Goal: Find contact information: Obtain details needed to contact an individual or organization

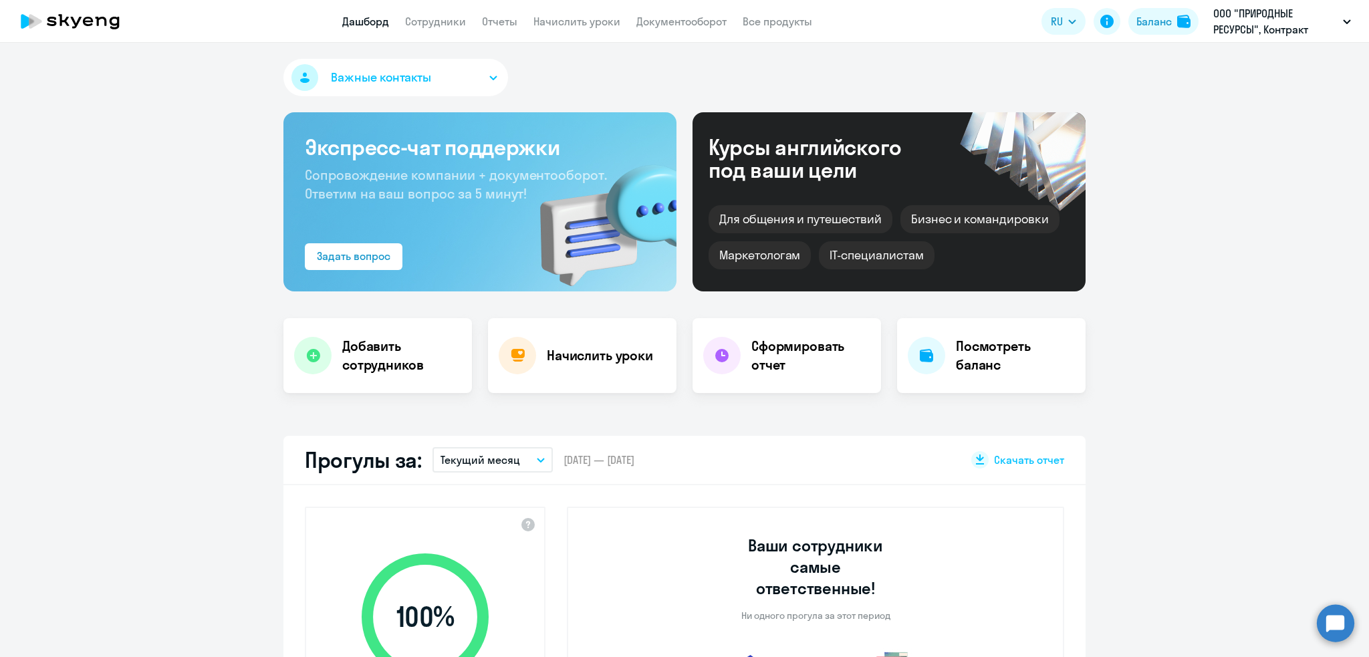
select select "30"
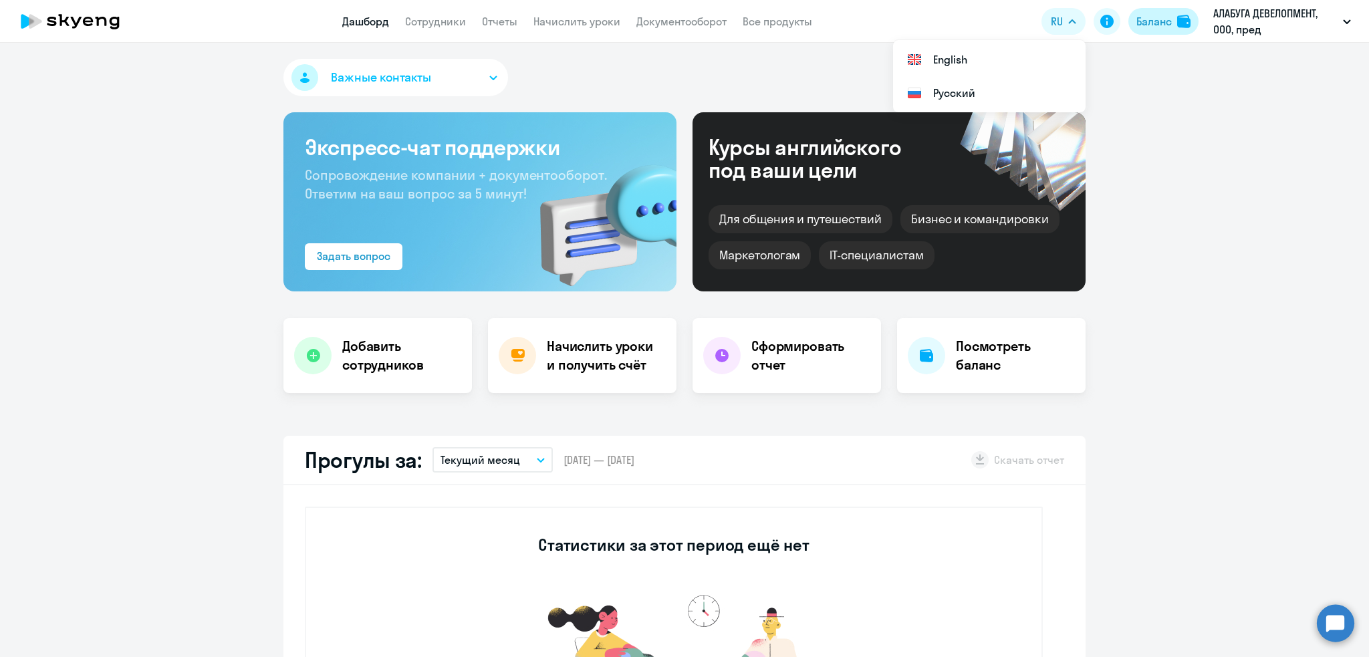
click at [1151, 29] on button "Баланс" at bounding box center [1163, 21] width 70 height 27
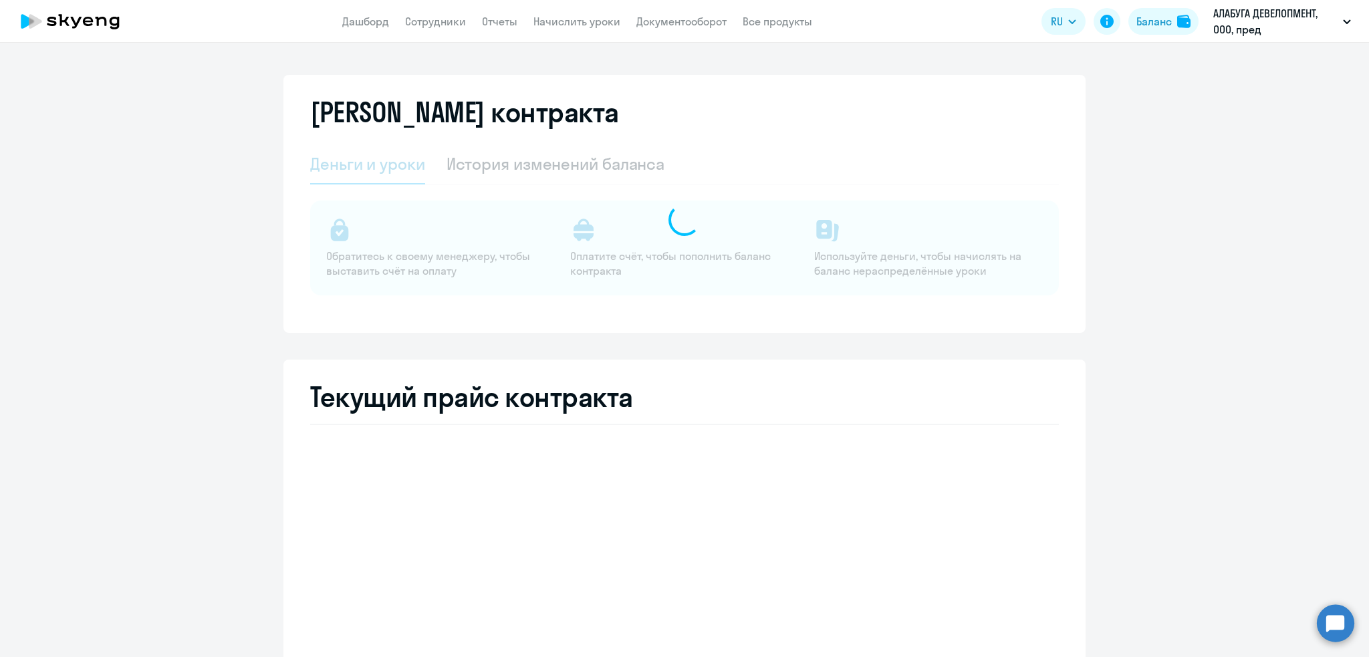
select select "english_adult_not_native_speaker"
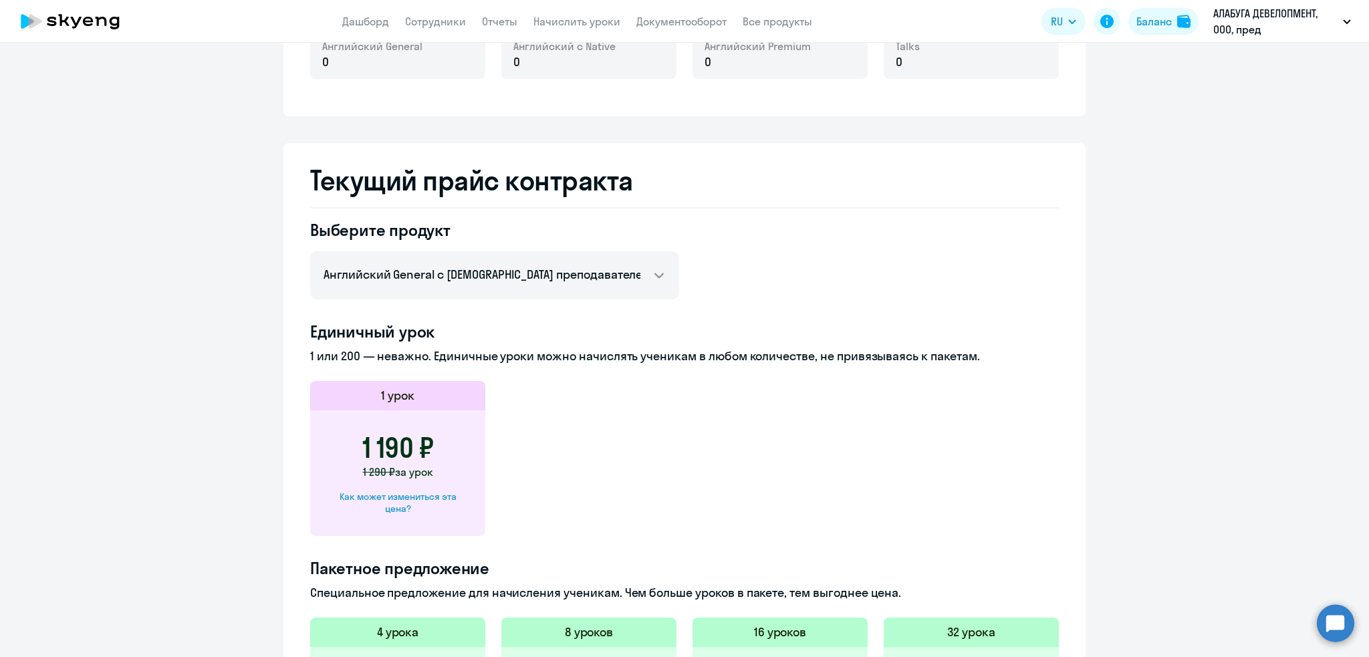
scroll to position [336, 0]
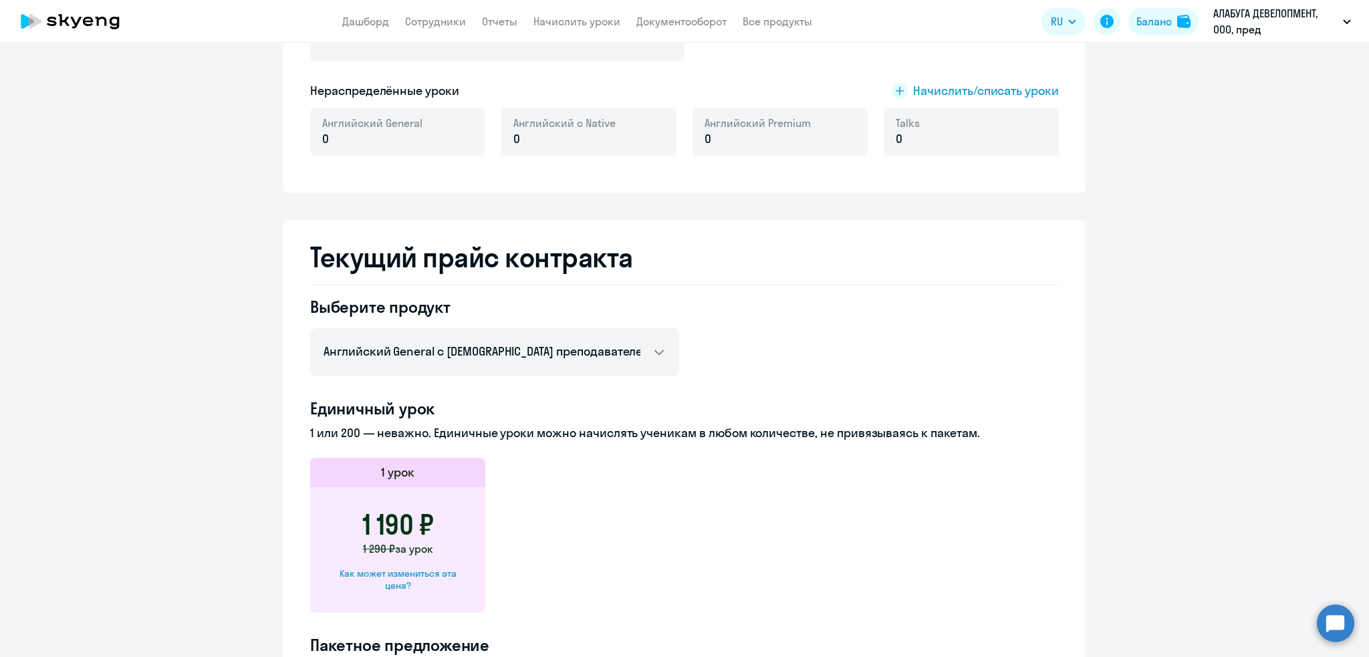
click at [437, 569] on div "Как может измениться эта цена?" at bounding box center [398, 579] width 132 height 24
select select "english_adult_not_native_speaker"
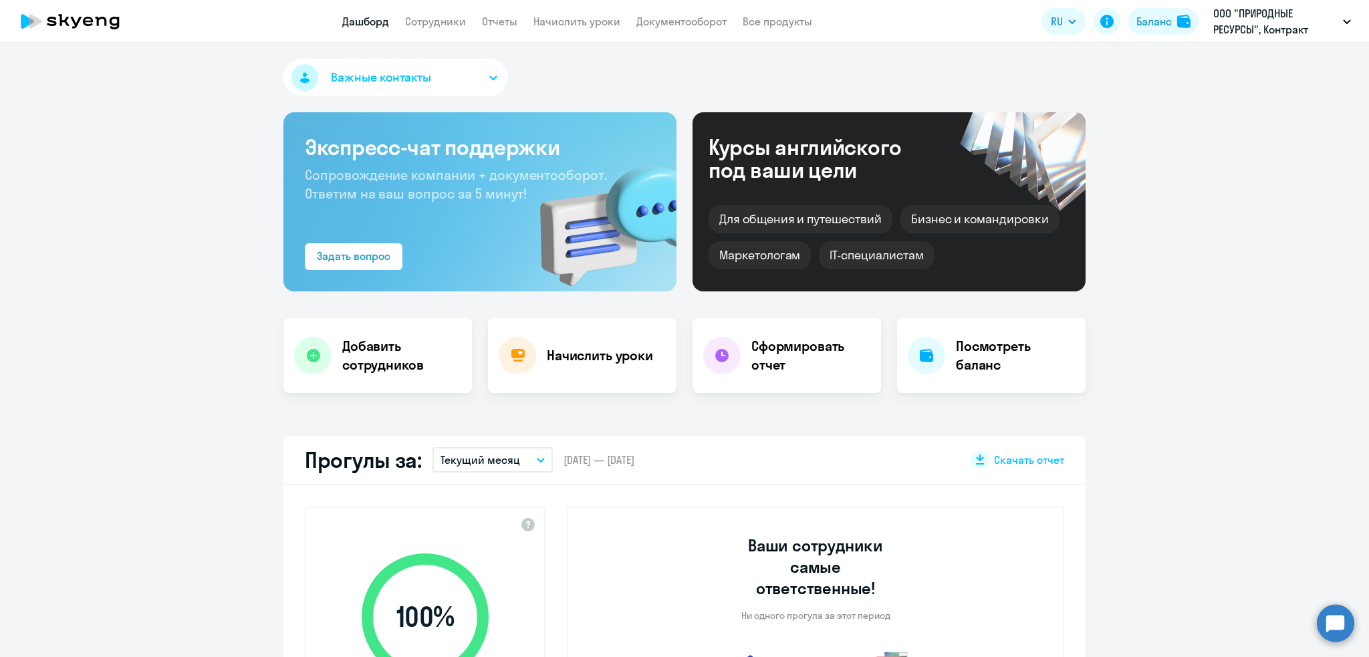
select select "30"
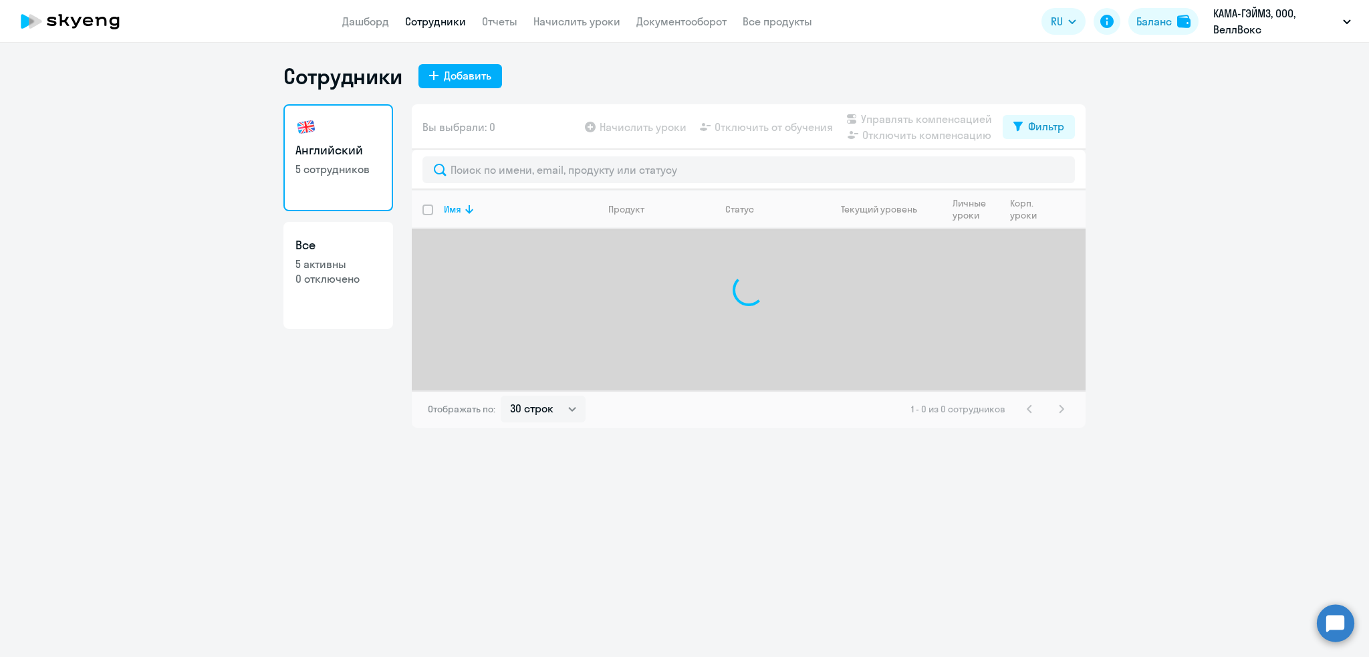
select select "30"
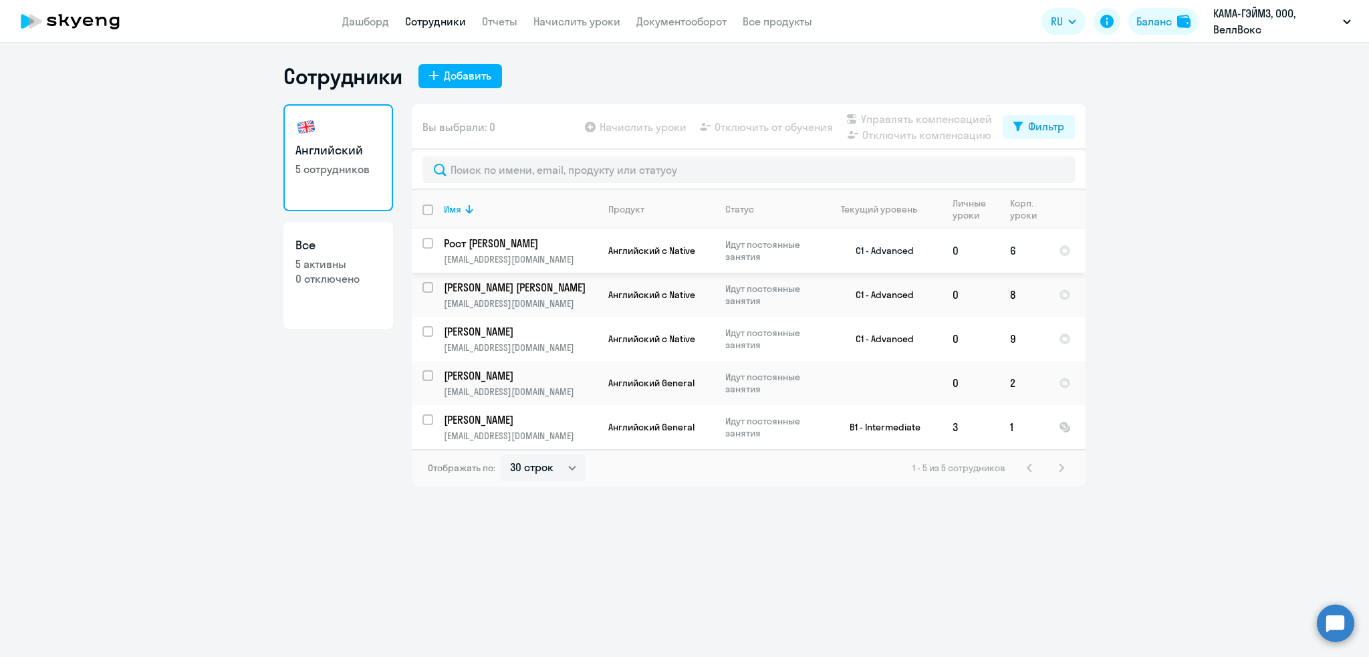
click at [853, 265] on td "C1 - Advanced" at bounding box center [879, 251] width 124 height 44
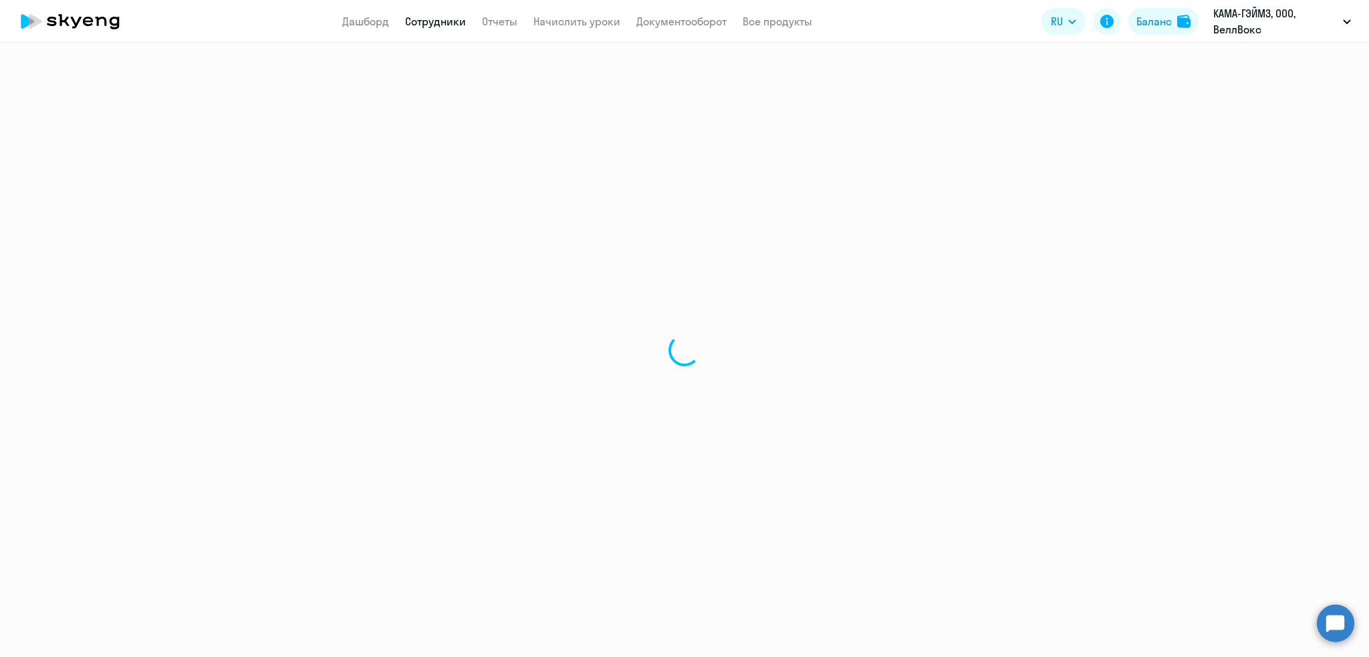
select select "english"
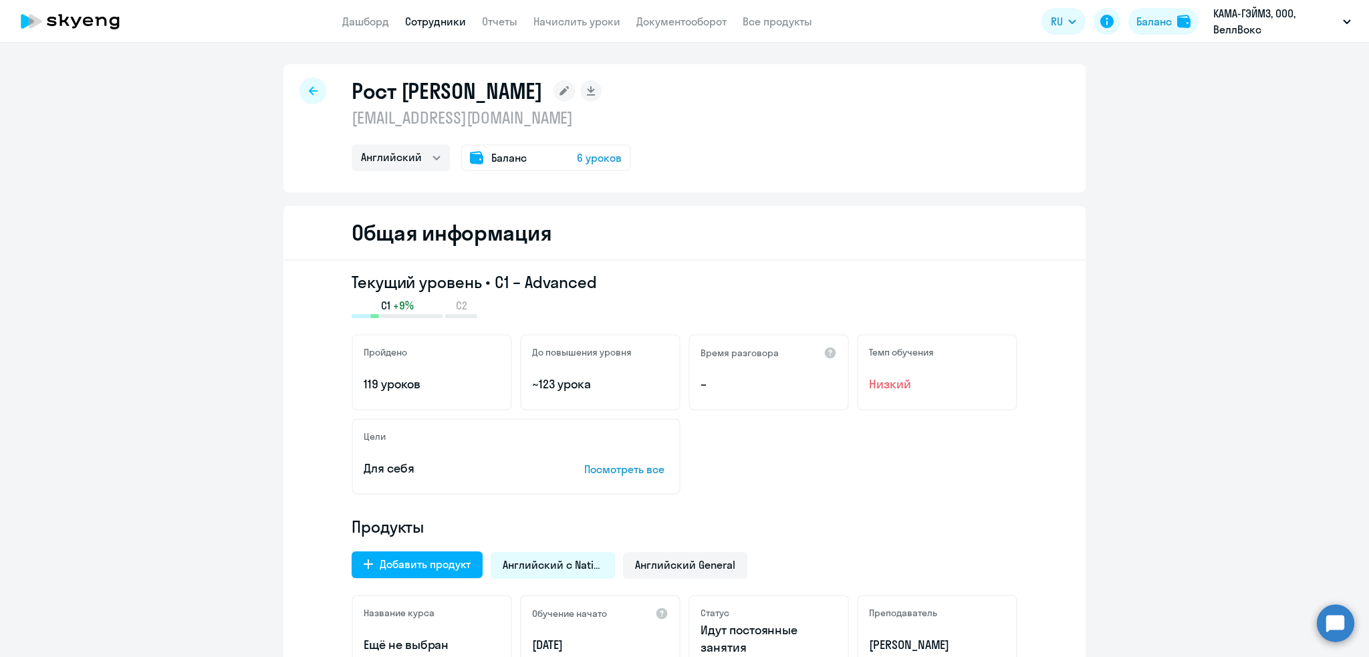
click at [471, 123] on p "[EMAIL_ADDRESS][DOMAIN_NAME]" at bounding box center [491, 117] width 279 height 21
copy p "[EMAIL_ADDRESS][DOMAIN_NAME]"
